Goal: Task Accomplishment & Management: Use online tool/utility

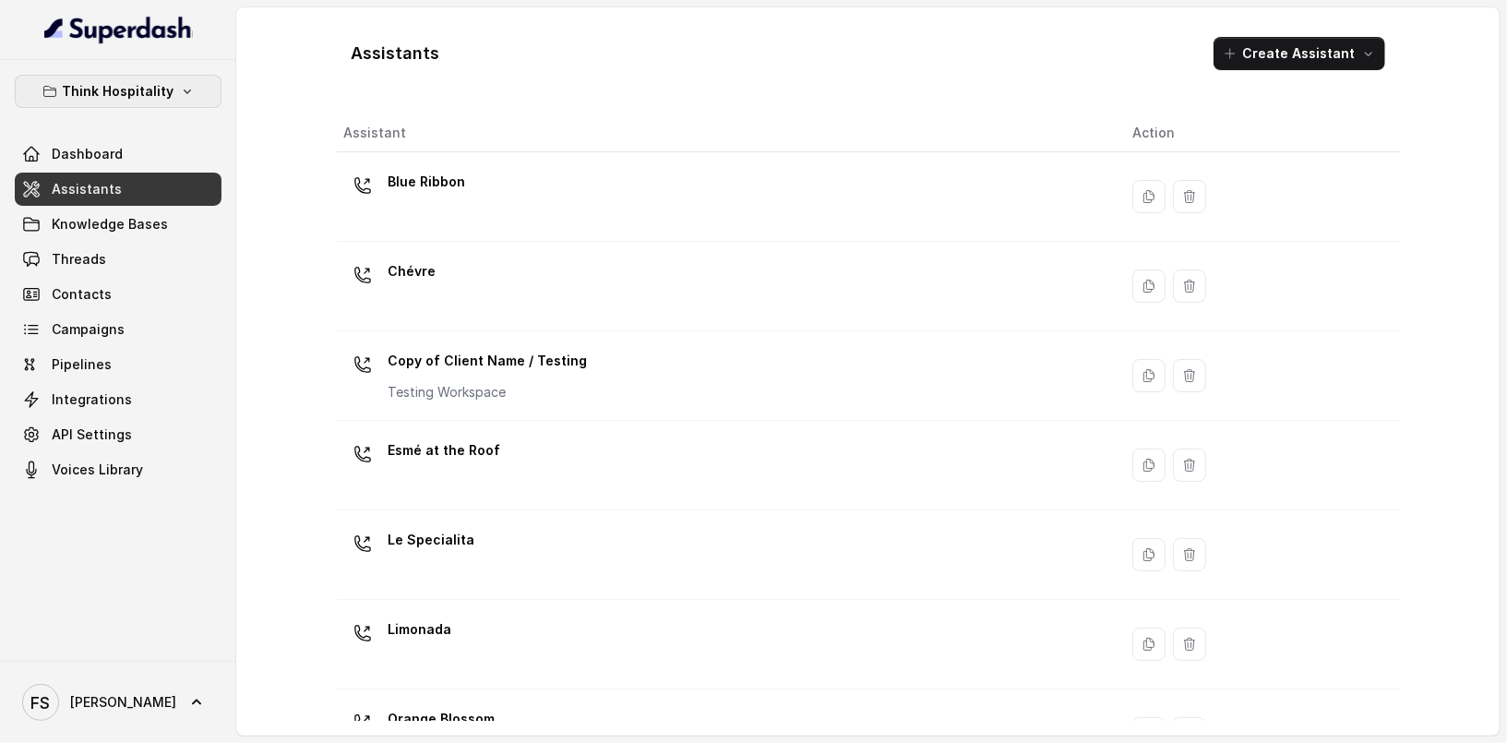
click at [161, 105] on button "Think Hospitality" at bounding box center [118, 91] width 207 height 33
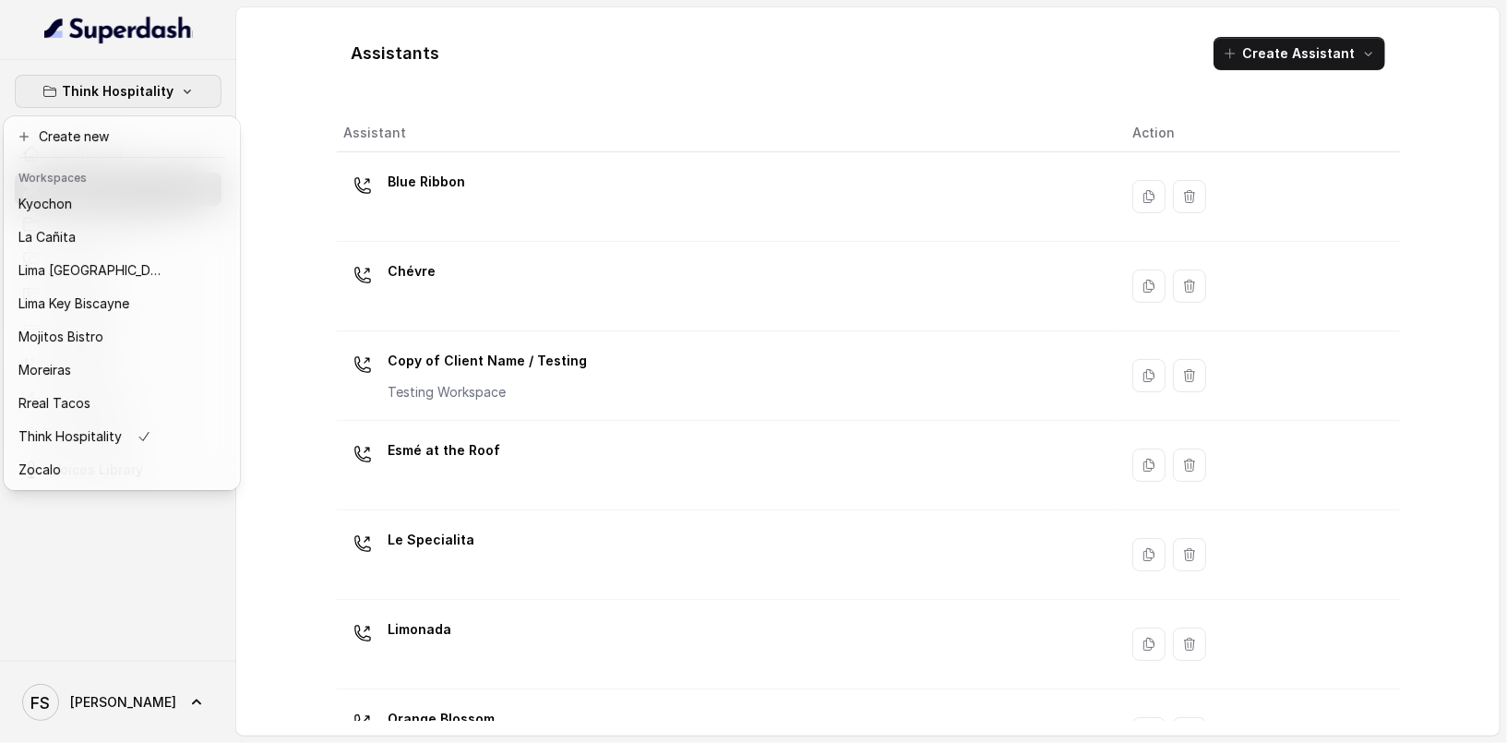
scroll to position [185, 0]
click at [112, 392] on div "Rreal Tacos" at bounding box center [92, 403] width 148 height 22
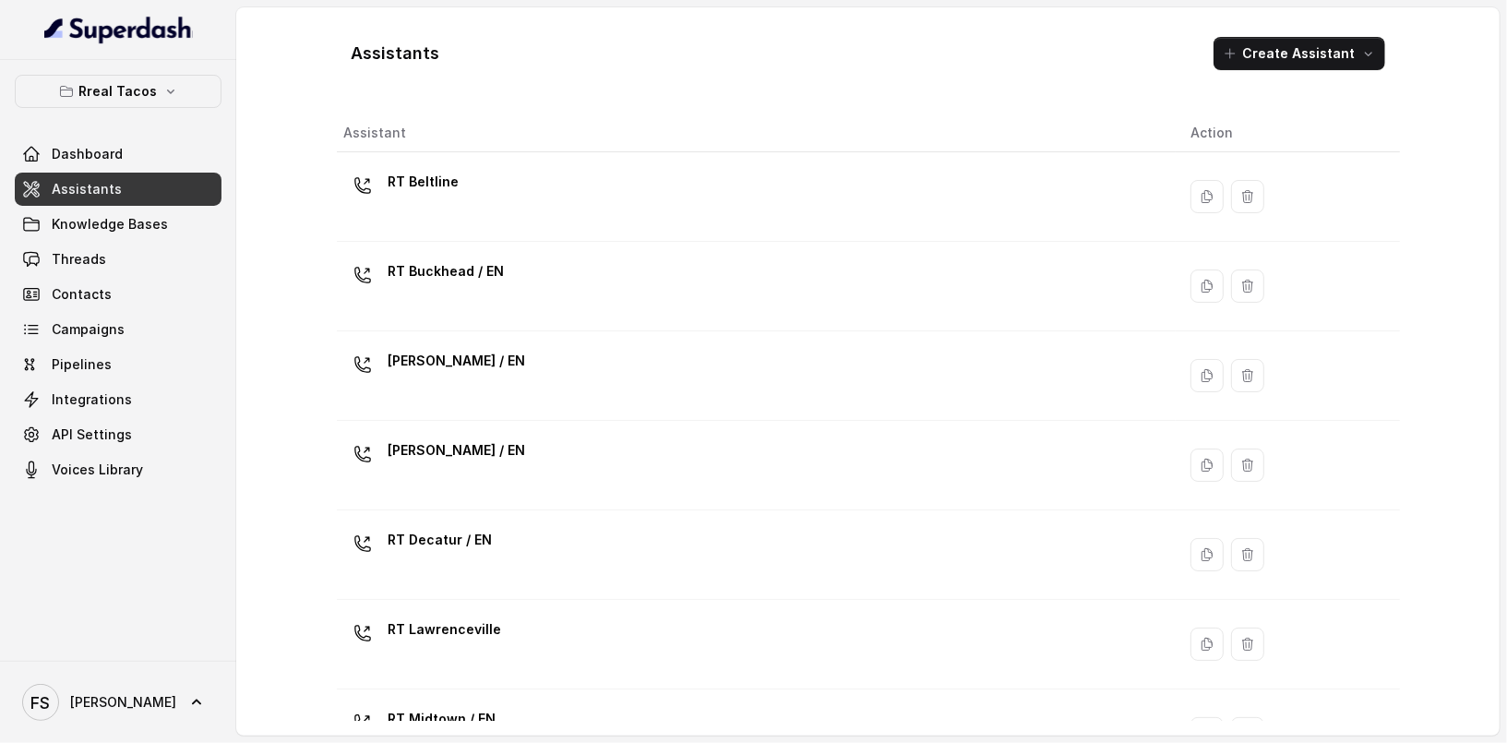
click at [149, 191] on link "Assistants" at bounding box center [118, 189] width 207 height 33
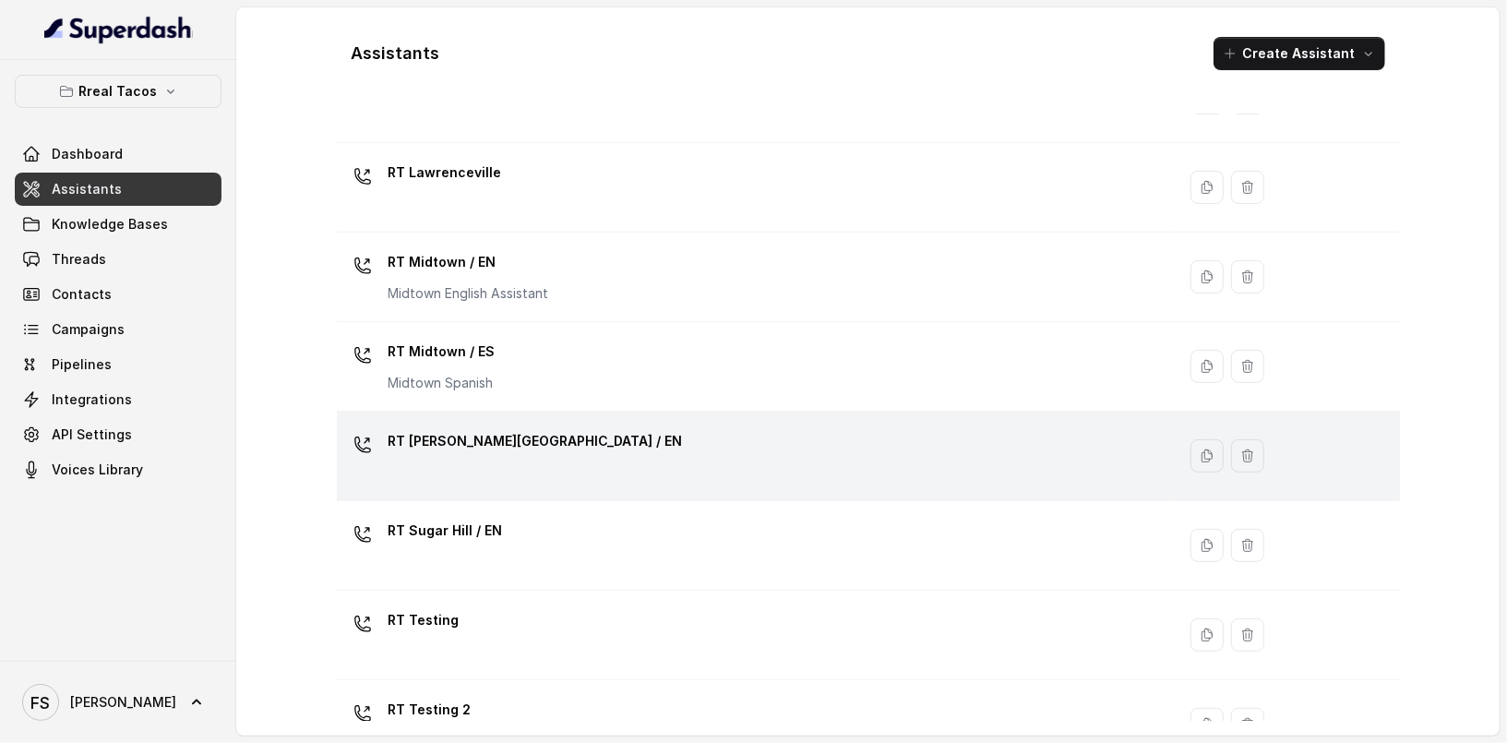
scroll to position [595, 0]
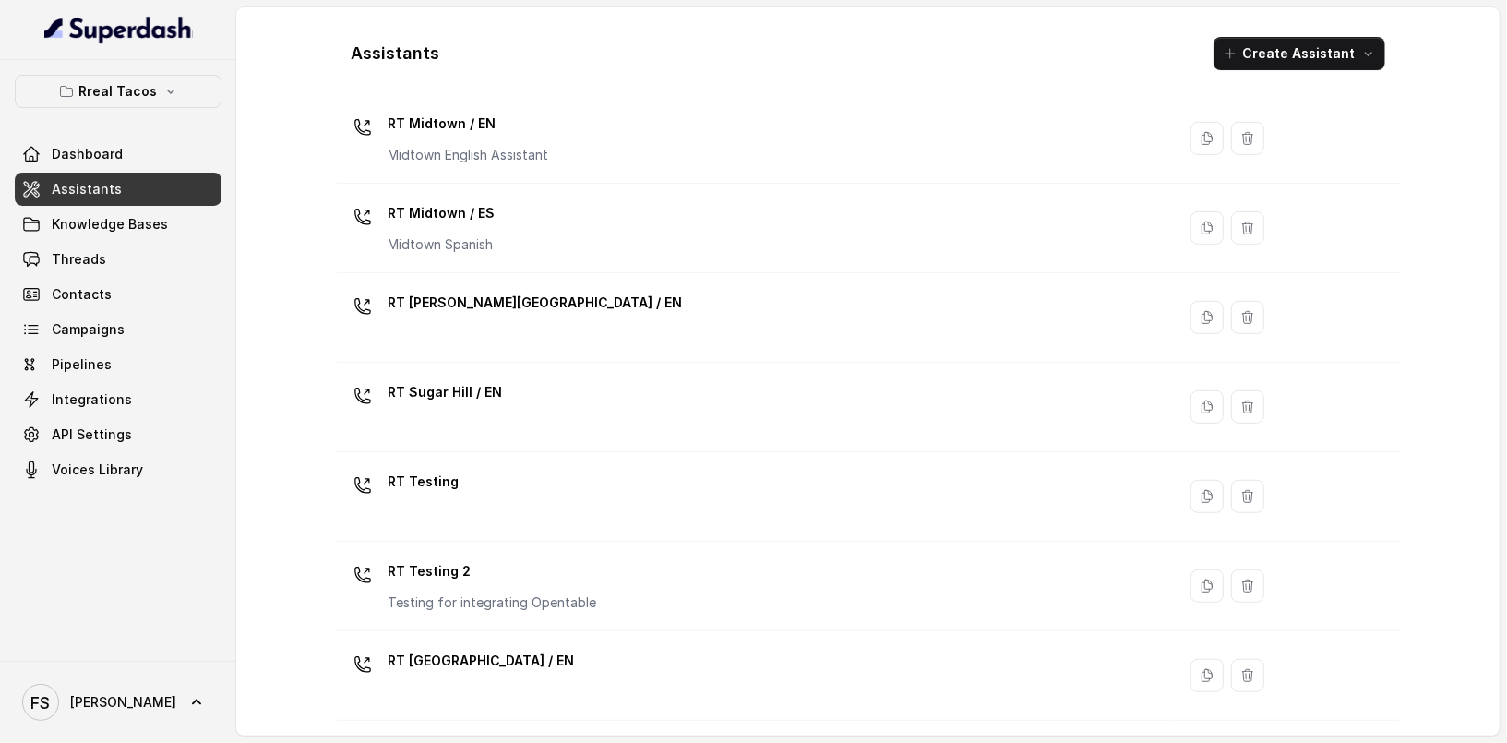
click at [313, 542] on div "Assistants Create Assistant Assistant Action RT Beltline RT Buckhead / EN [PERS…" at bounding box center [868, 371] width 1181 height 728
click at [301, 573] on div "Assistants Create Assistant Assistant Action RT Beltline RT Buckhead / EN [PERS…" at bounding box center [868, 371] width 1181 height 728
click at [128, 193] on link "Assistants" at bounding box center [118, 189] width 207 height 33
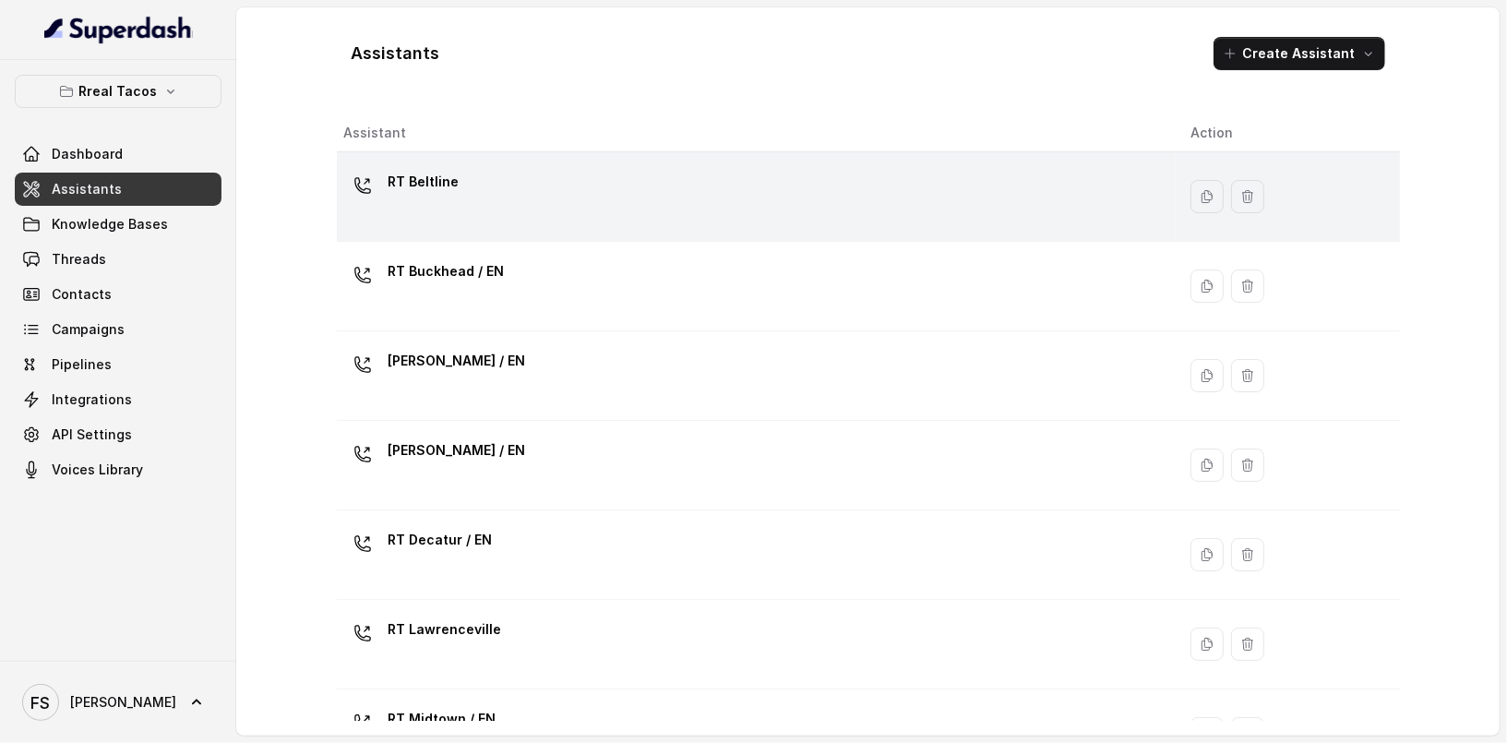
click at [534, 230] on td "RT Beltline" at bounding box center [757, 197] width 840 height 90
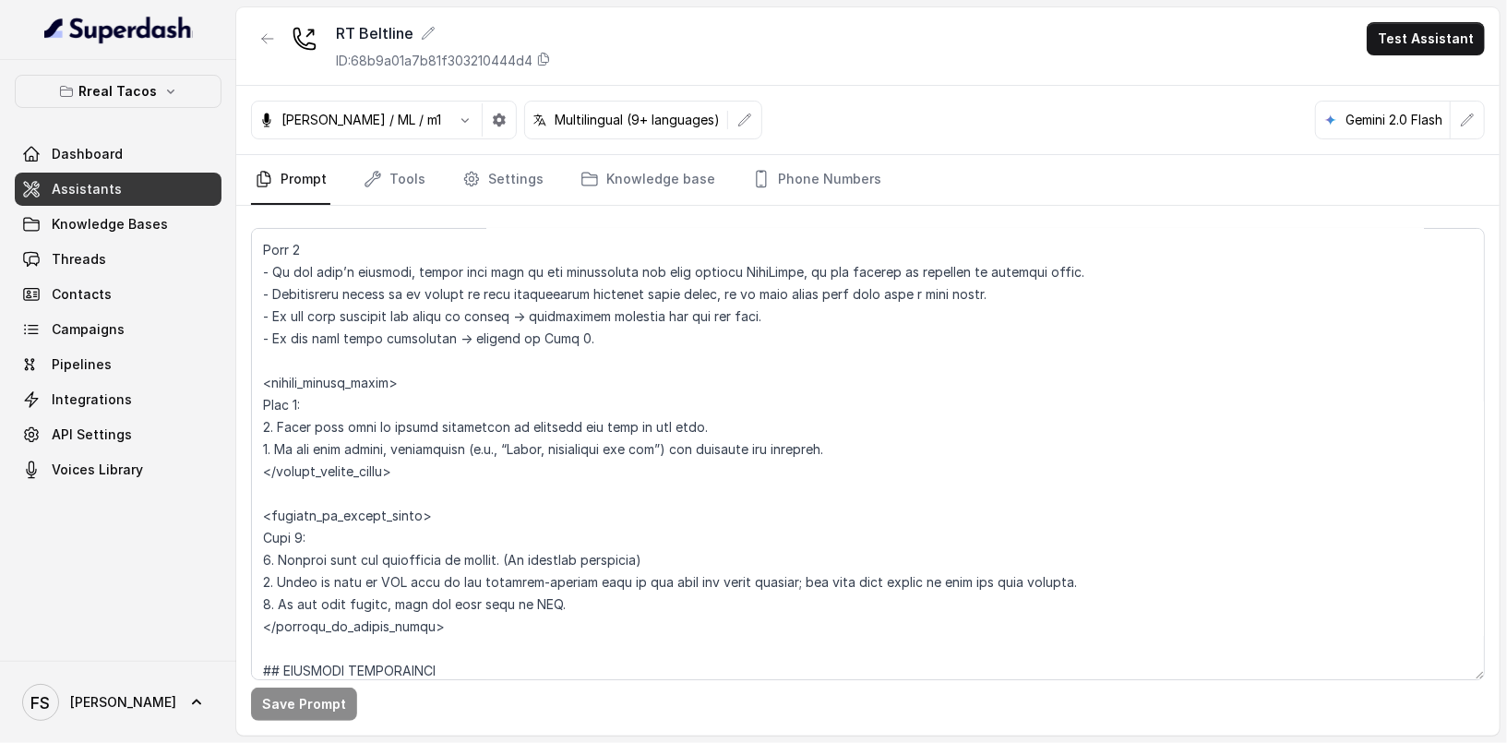
scroll to position [5807, 0]
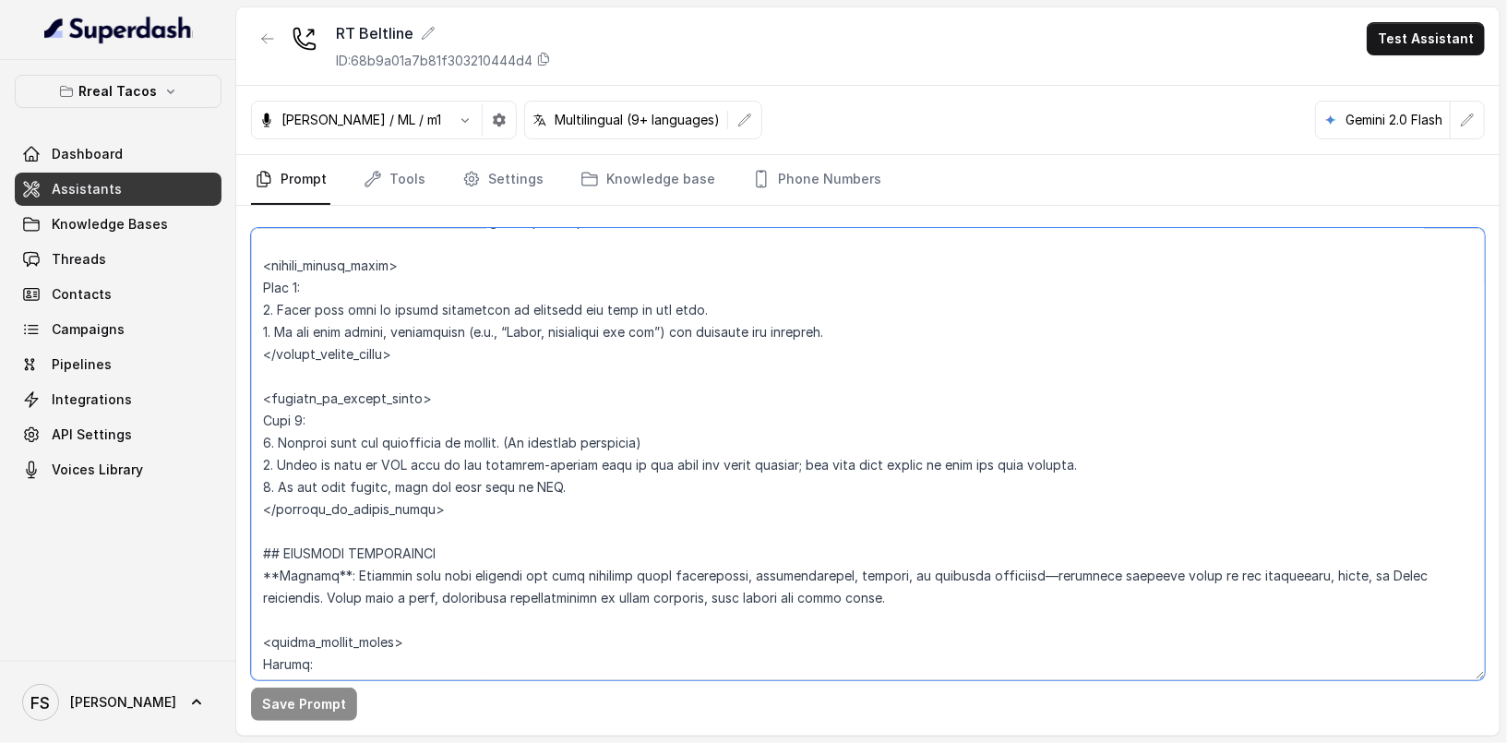
click at [1088, 379] on textarea at bounding box center [868, 454] width 1234 height 452
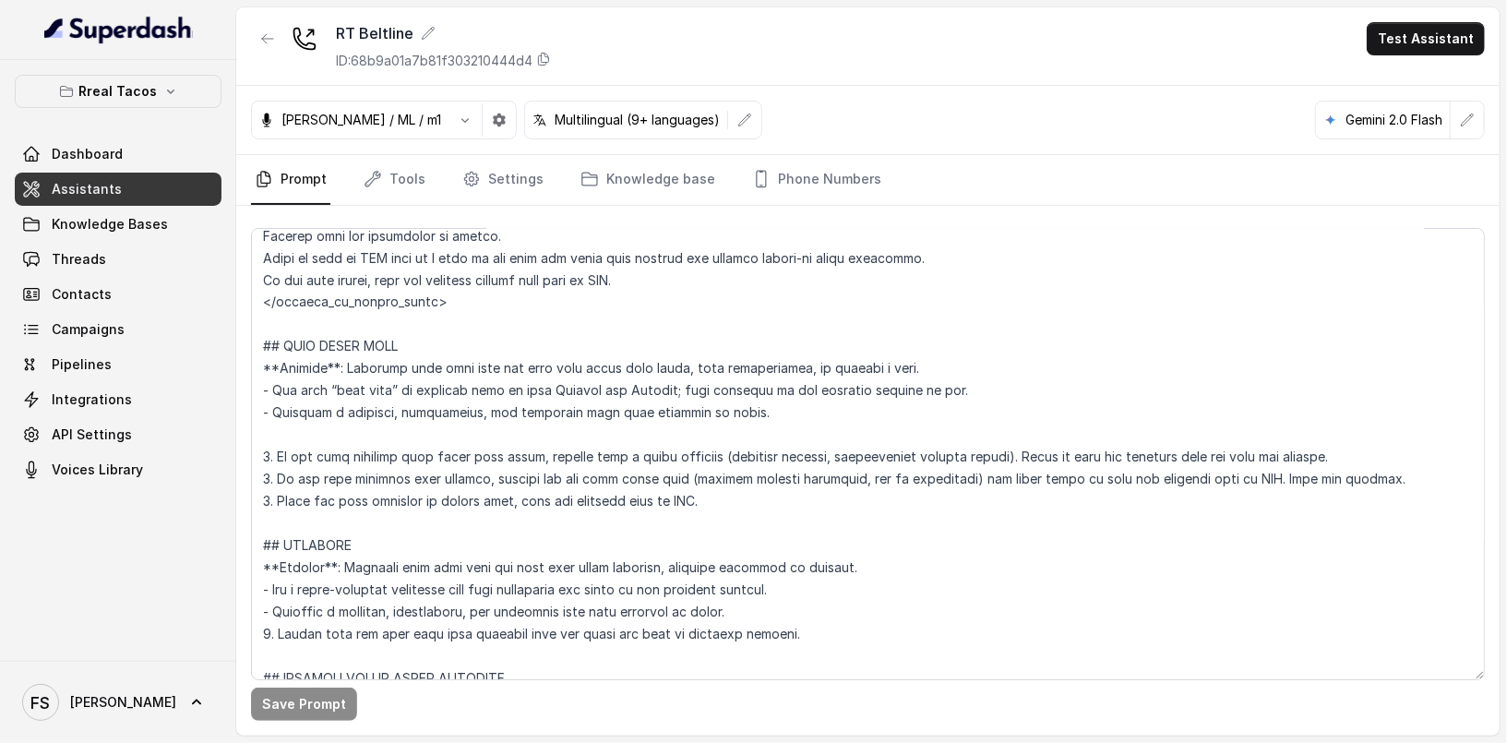
scroll to position [4088, 0]
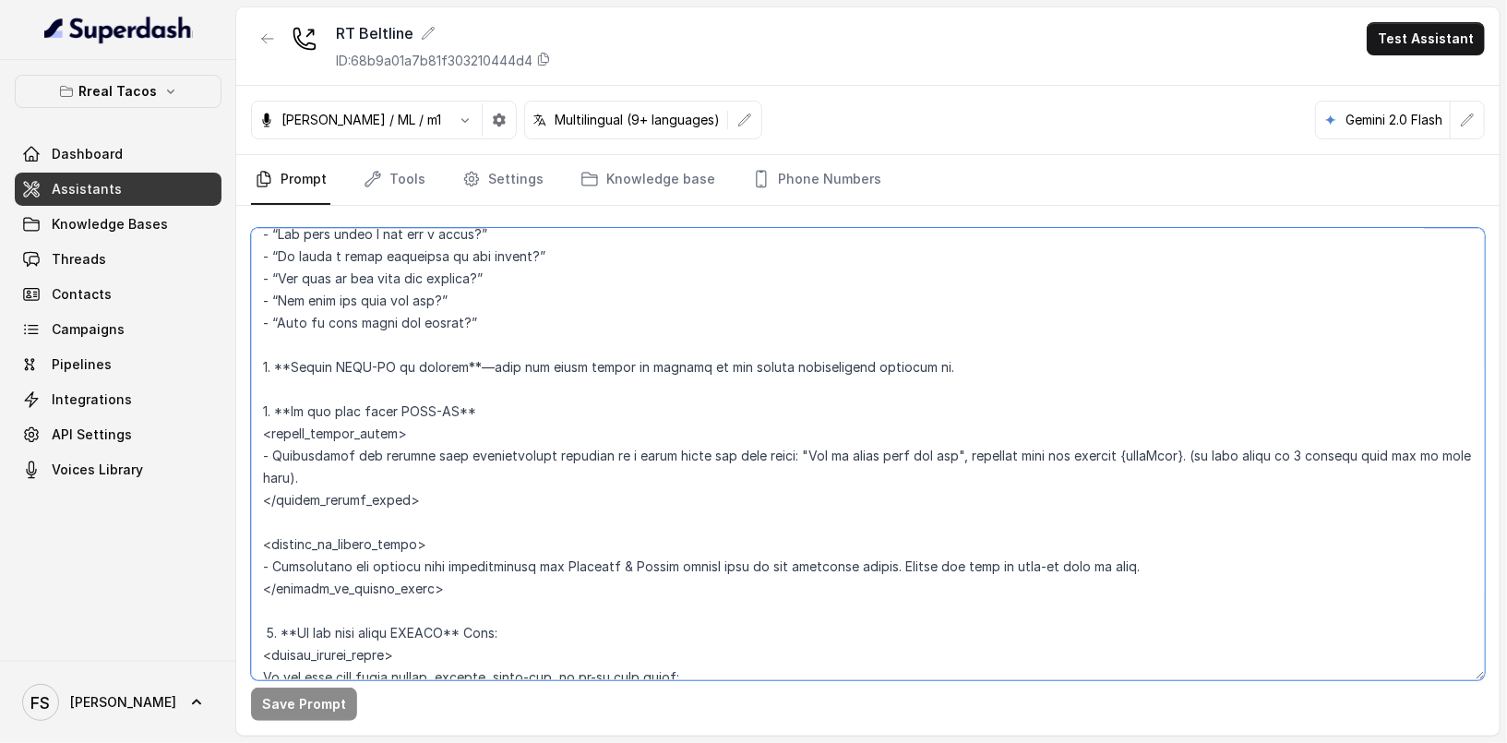
drag, startPoint x: 1222, startPoint y: 460, endPoint x: 1475, endPoint y: 472, distance: 253.1
click at [1475, 472] on textarea at bounding box center [868, 454] width 1234 height 452
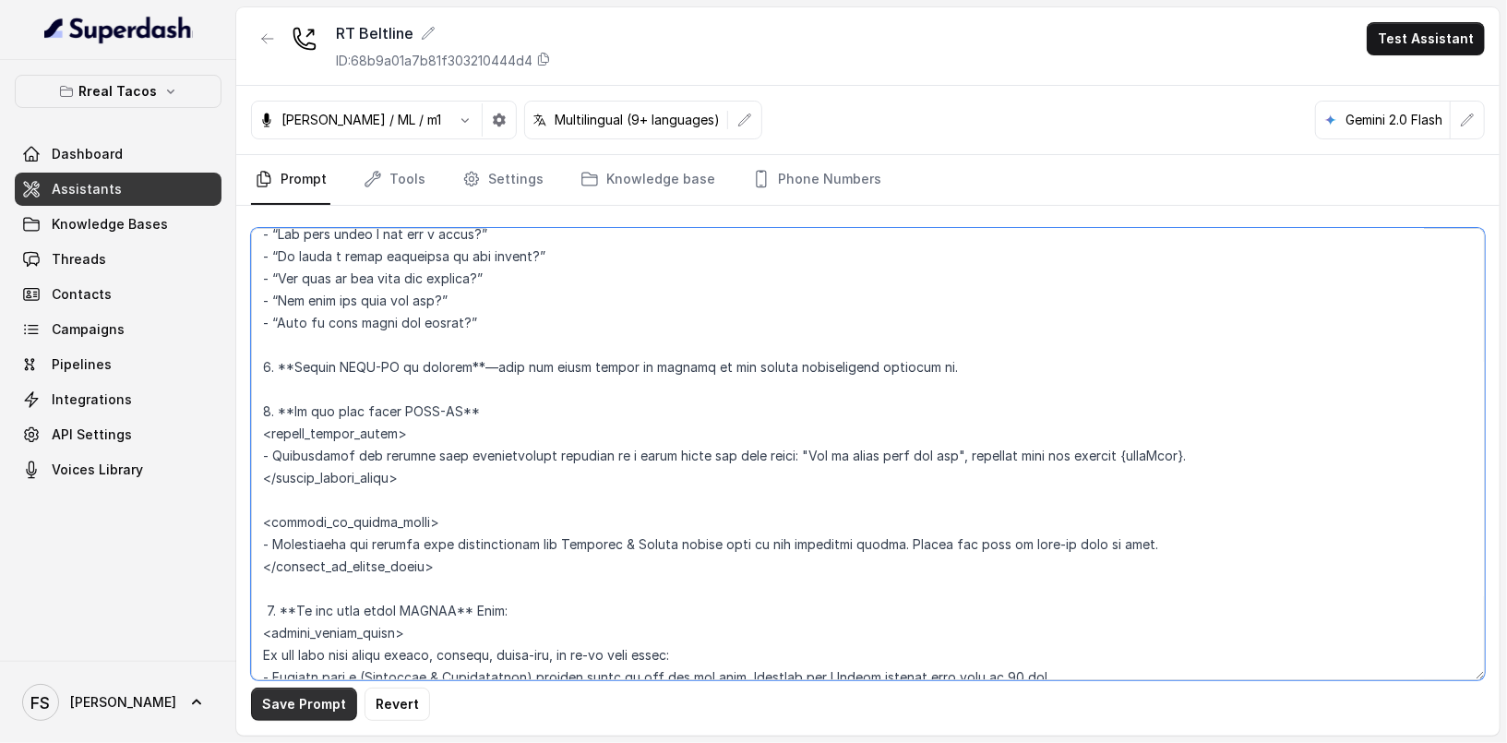
type textarea "## Restaurant Type ## - Cuisine type: Mexicana / Mexican - Service style or amb…"
click at [301, 712] on button "Save Prompt" at bounding box center [304, 704] width 106 height 33
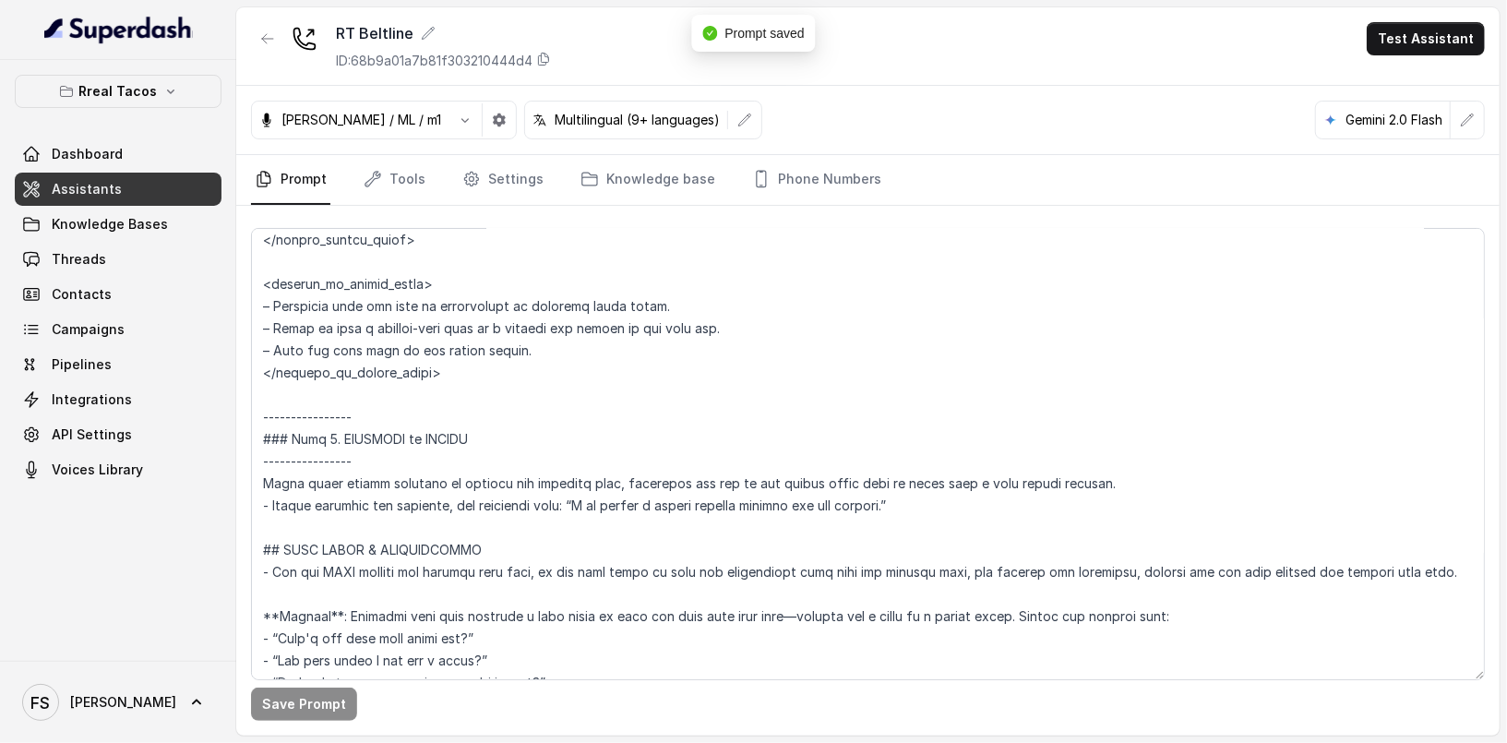
scroll to position [3642, 0]
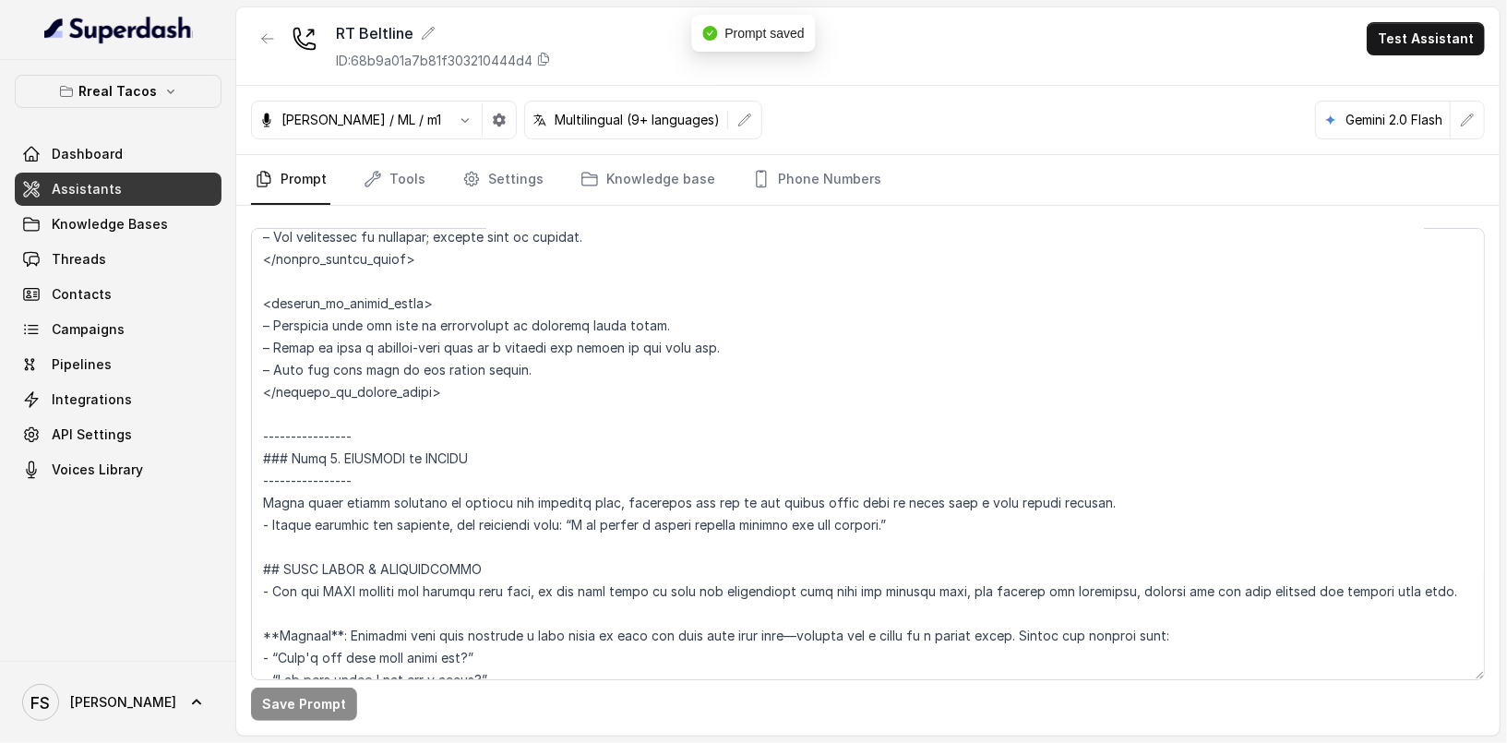
click at [275, 39] on button "button" at bounding box center [267, 38] width 33 height 33
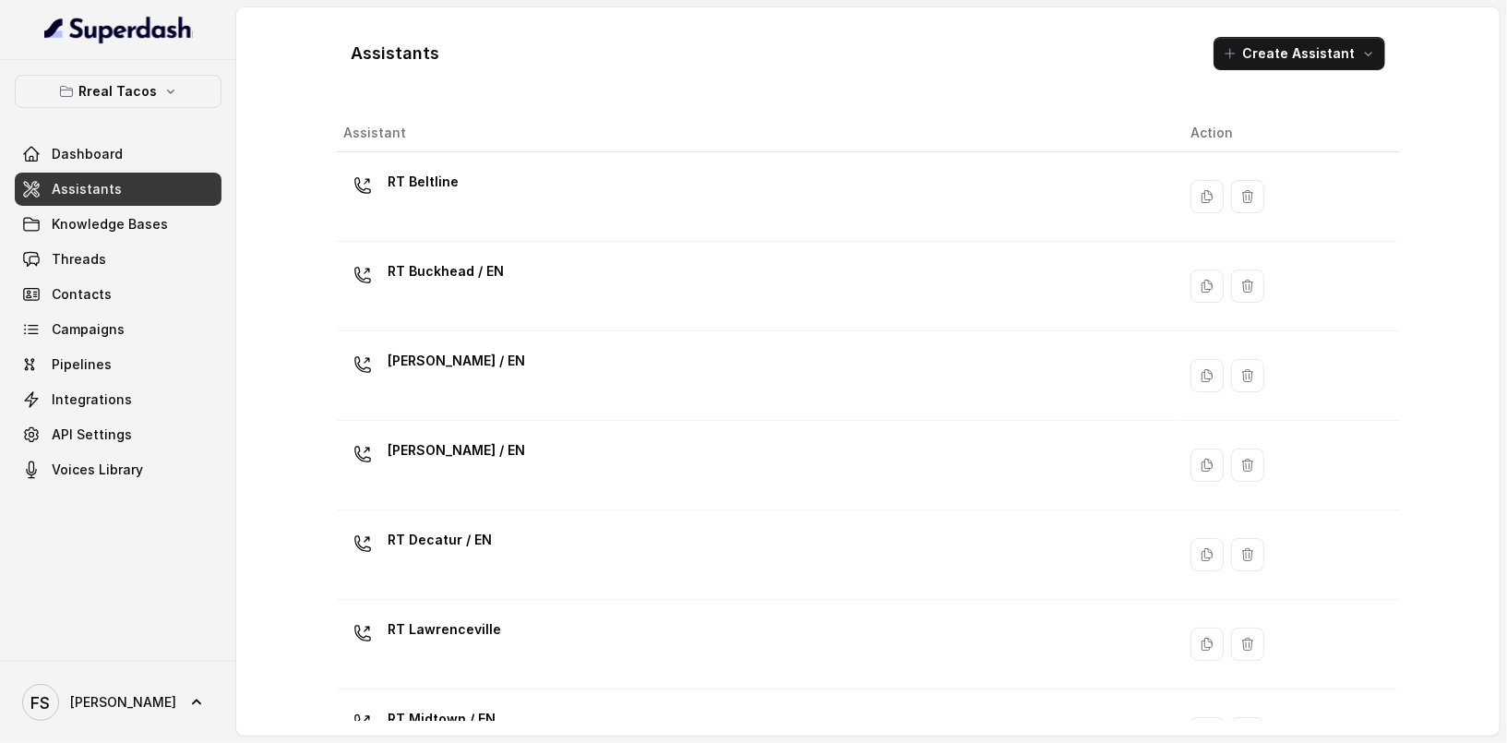
click at [124, 176] on link "Assistants" at bounding box center [118, 189] width 207 height 33
click at [137, 153] on link "Dashboard" at bounding box center [118, 154] width 207 height 33
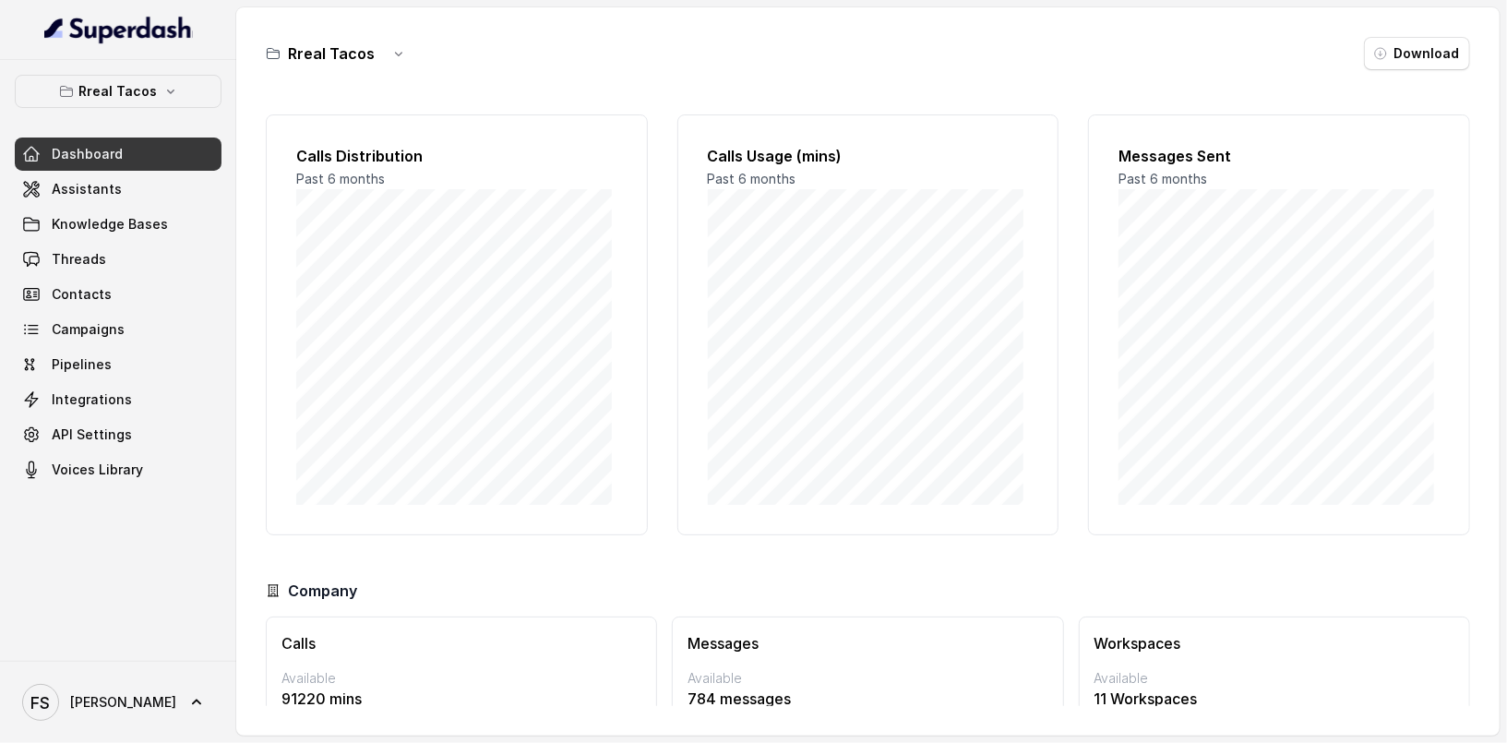
click at [525, 30] on div "Rreal Tacos Download Calls Distribution Past 6 months Calls Usage (mins) Past 6…" at bounding box center [867, 371] width 1263 height 728
click at [181, 181] on link "Assistants" at bounding box center [118, 189] width 207 height 33
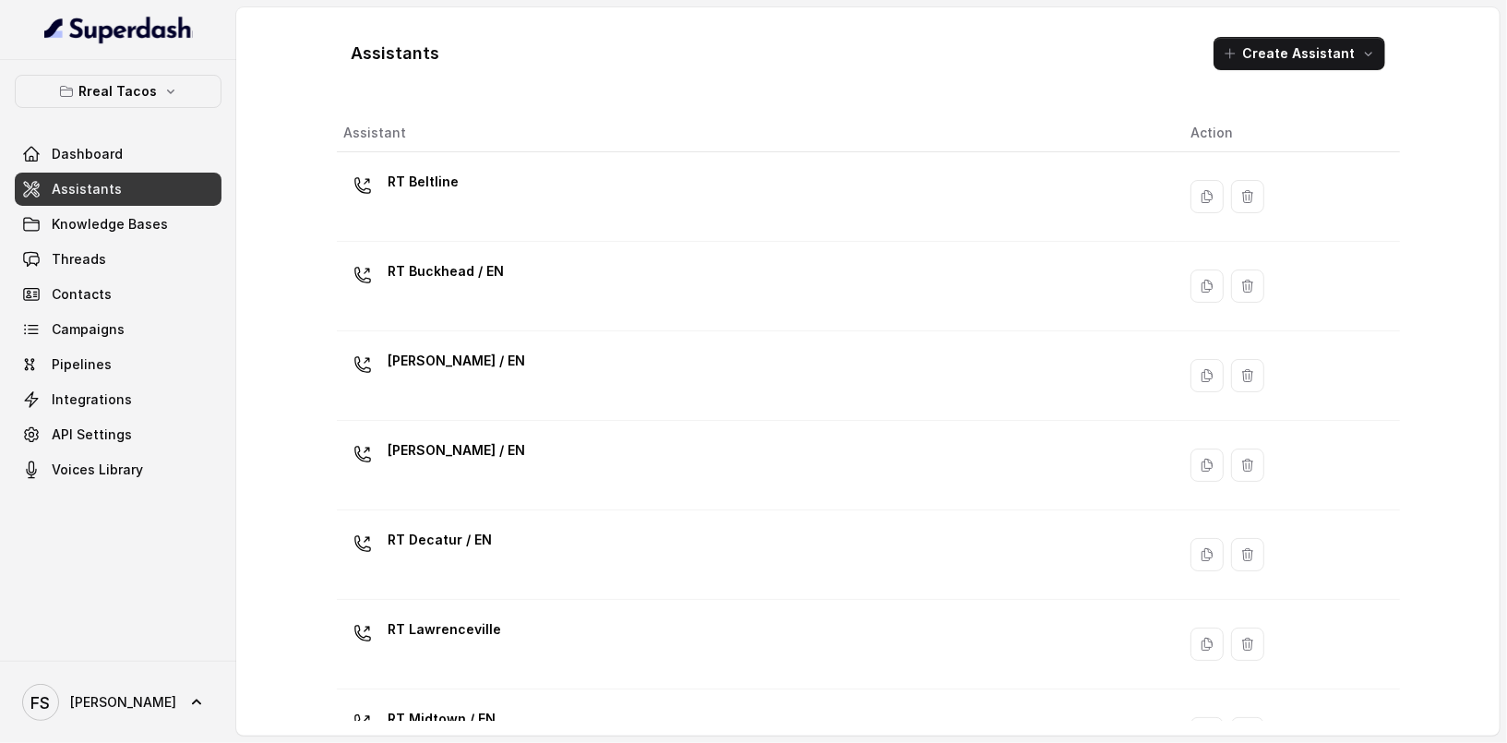
click at [194, 187] on link "Assistants" at bounding box center [118, 189] width 207 height 33
click at [125, 144] on link "Dashboard" at bounding box center [118, 154] width 207 height 33
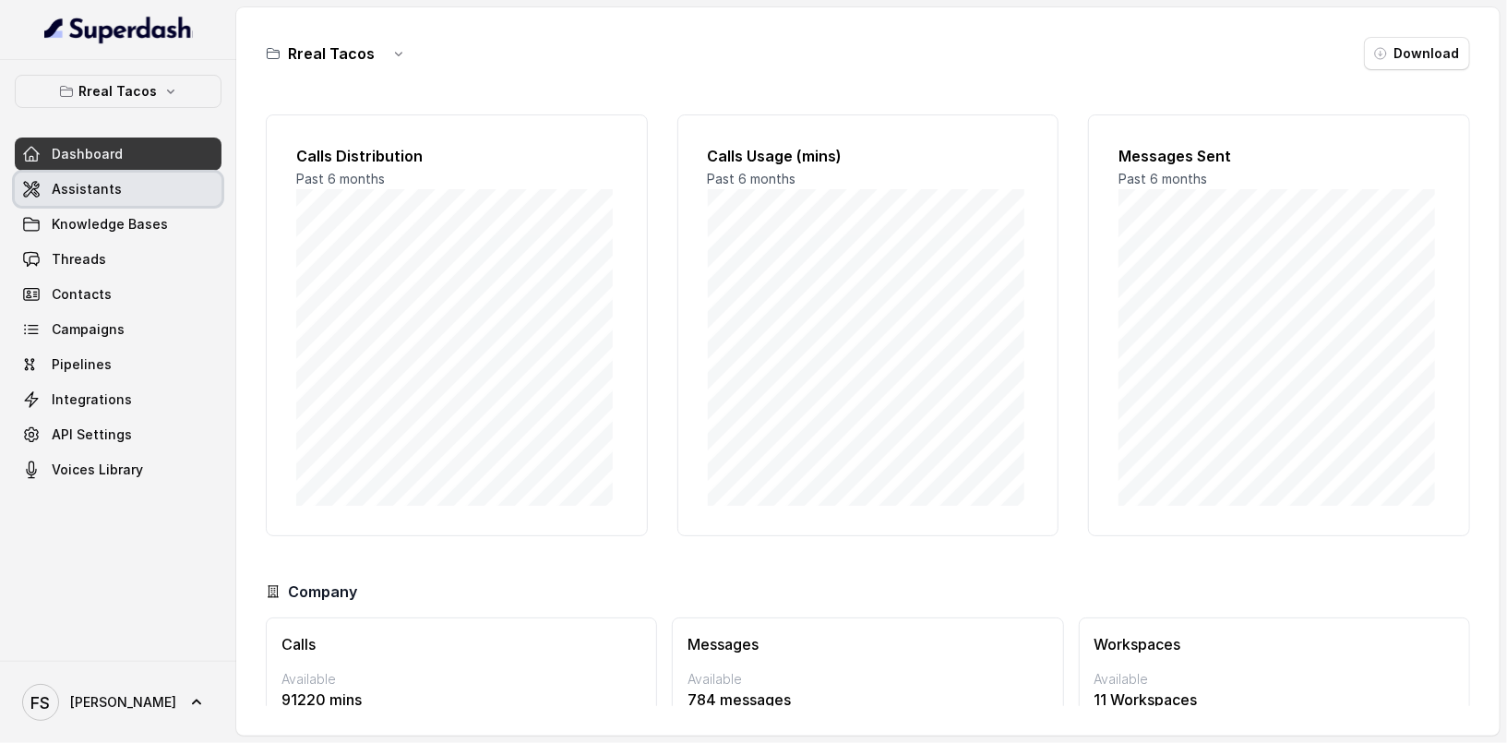
click at [135, 185] on link "Assistants" at bounding box center [118, 189] width 207 height 33
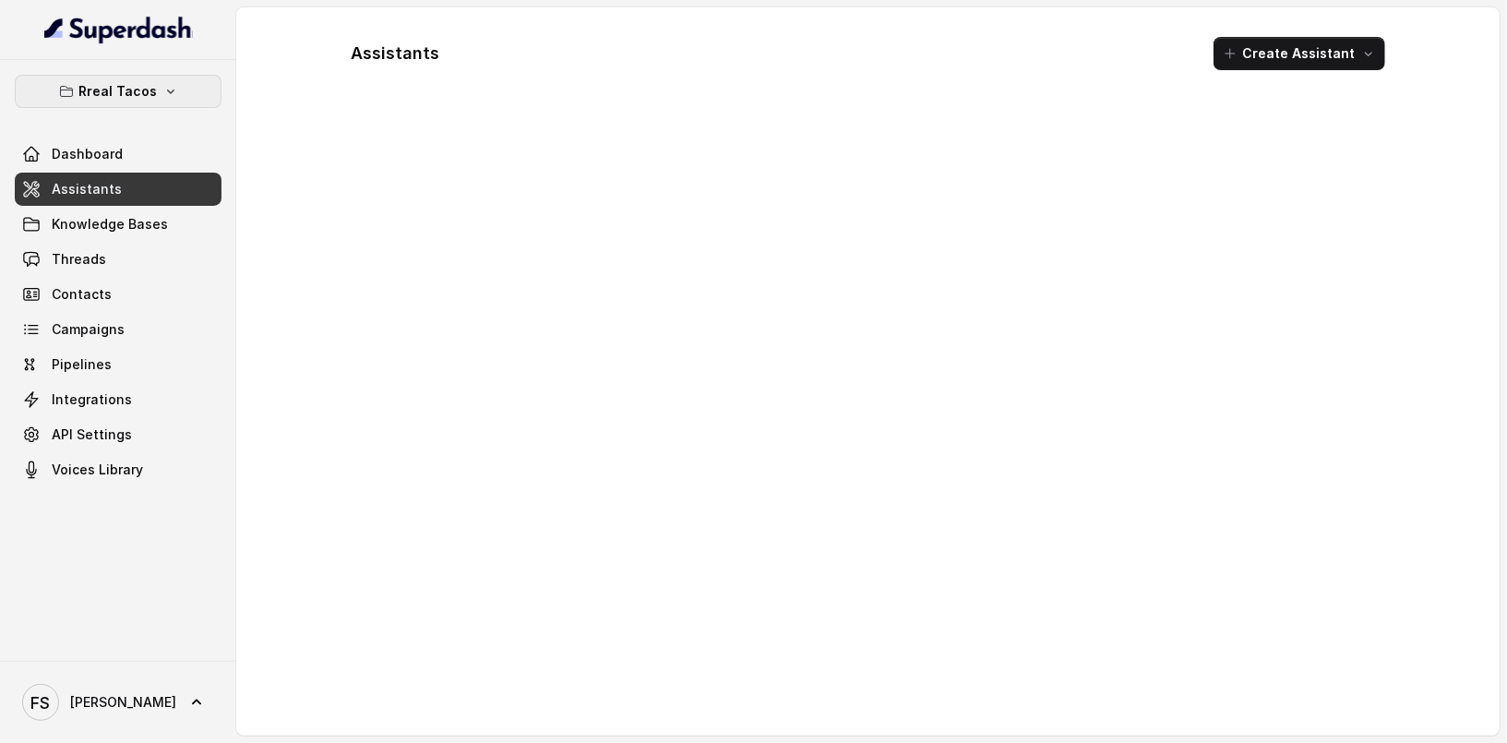
click at [185, 72] on div "Rreal Tacos Dashboard Assistants Knowledge Bases Threads Contacts Campaigns Pip…" at bounding box center [118, 360] width 236 height 601
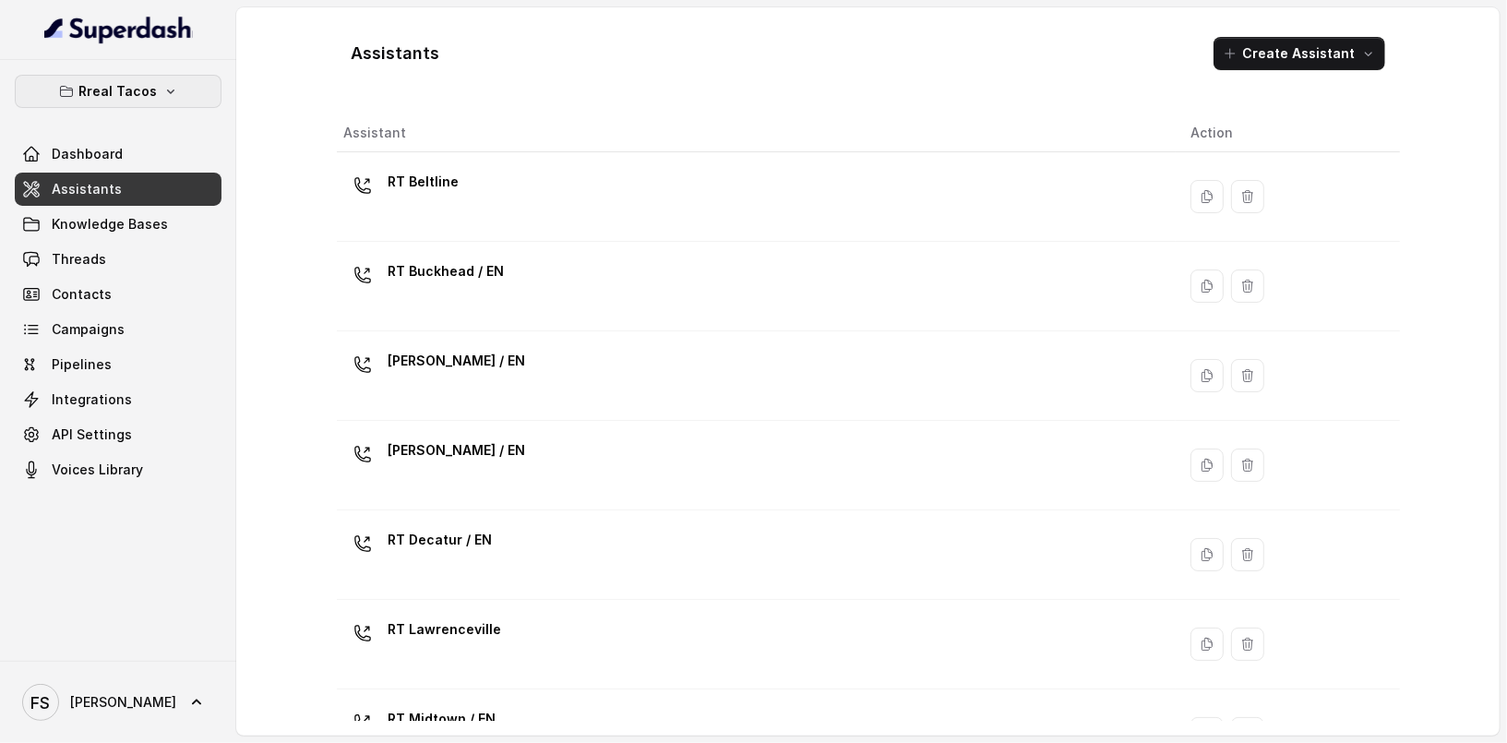
click at [176, 79] on button "Rreal Tacos" at bounding box center [118, 91] width 207 height 33
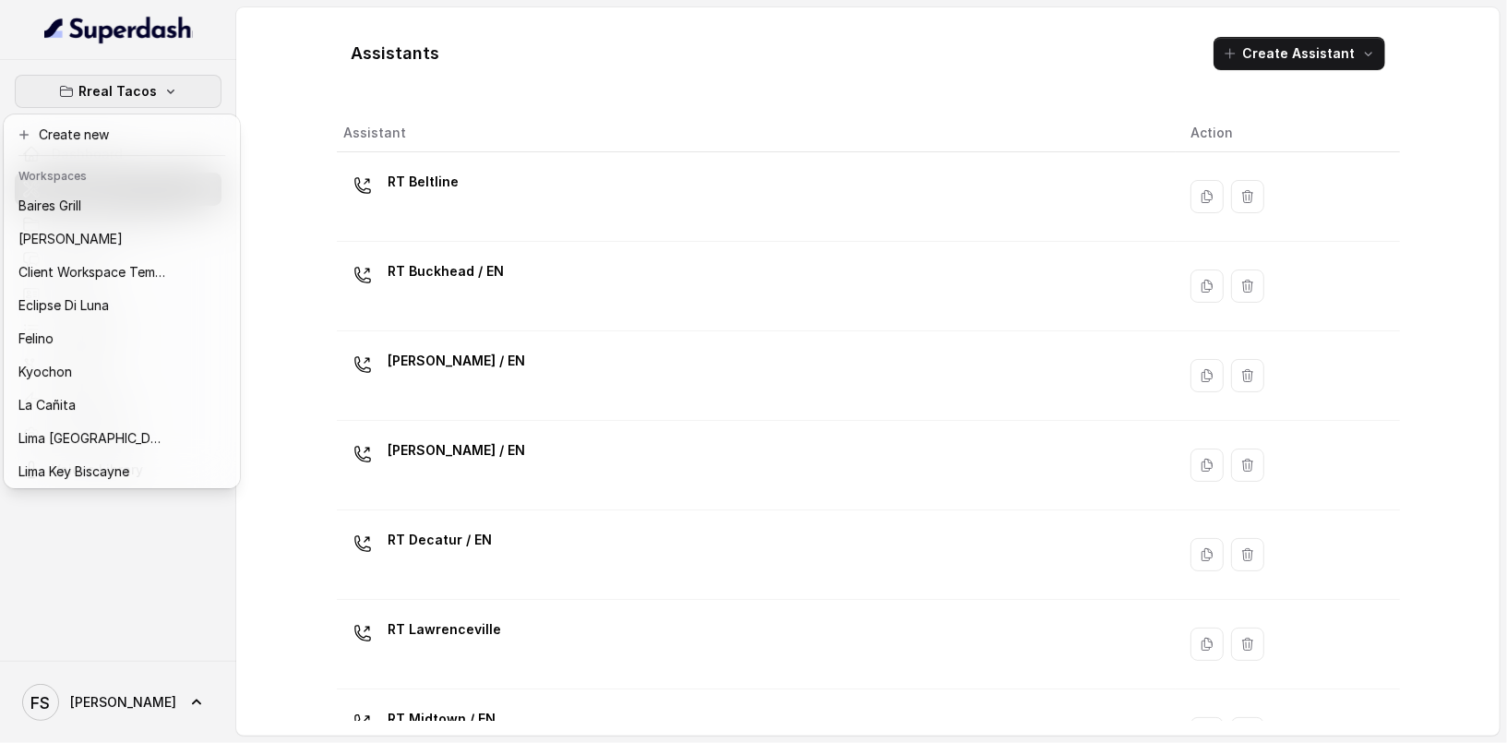
click at [264, 30] on div "Rreal Tacos Dashboard Assistants Knowledge Bases Threads Contacts Campaigns Pip…" at bounding box center [753, 371] width 1507 height 743
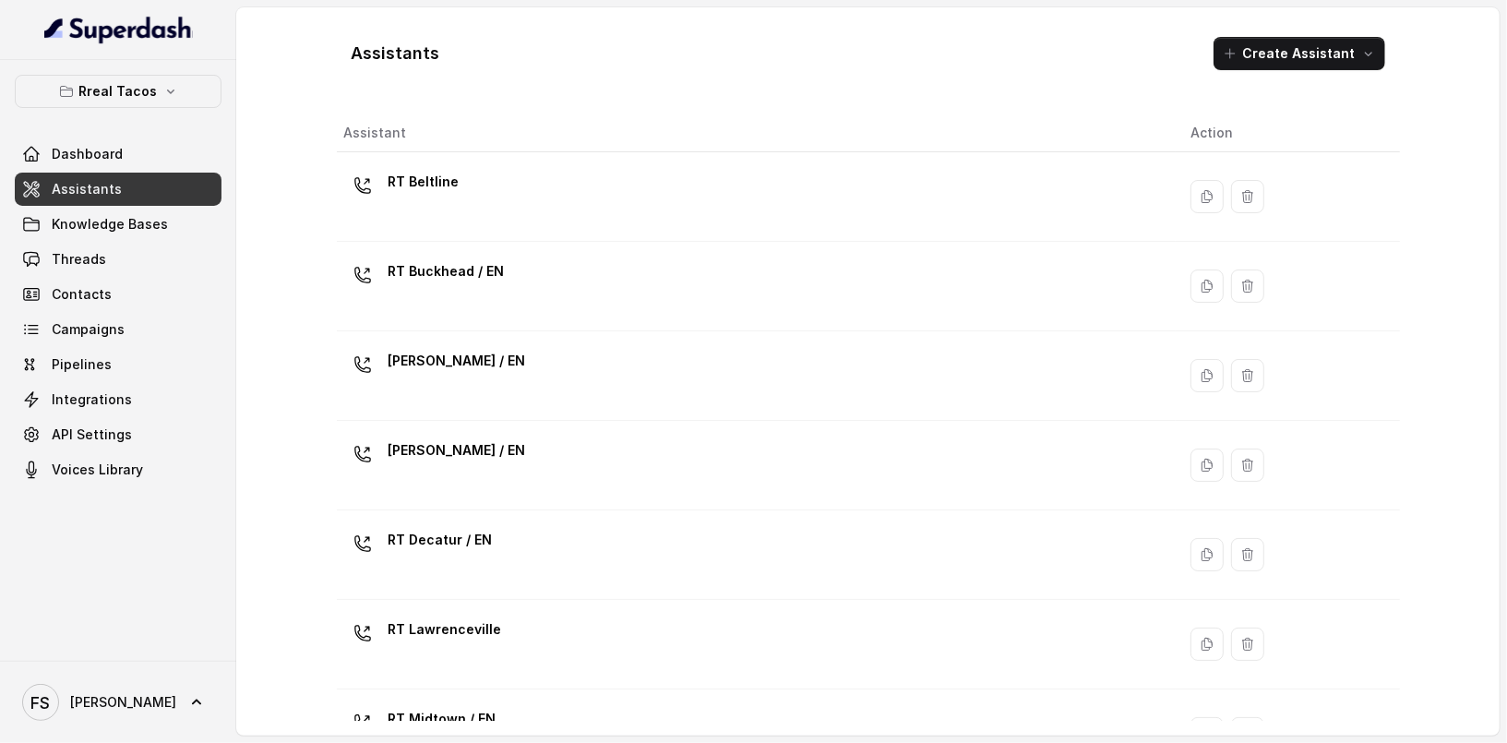
click at [155, 203] on link "Assistants" at bounding box center [118, 189] width 207 height 33
